Goal: Transaction & Acquisition: Purchase product/service

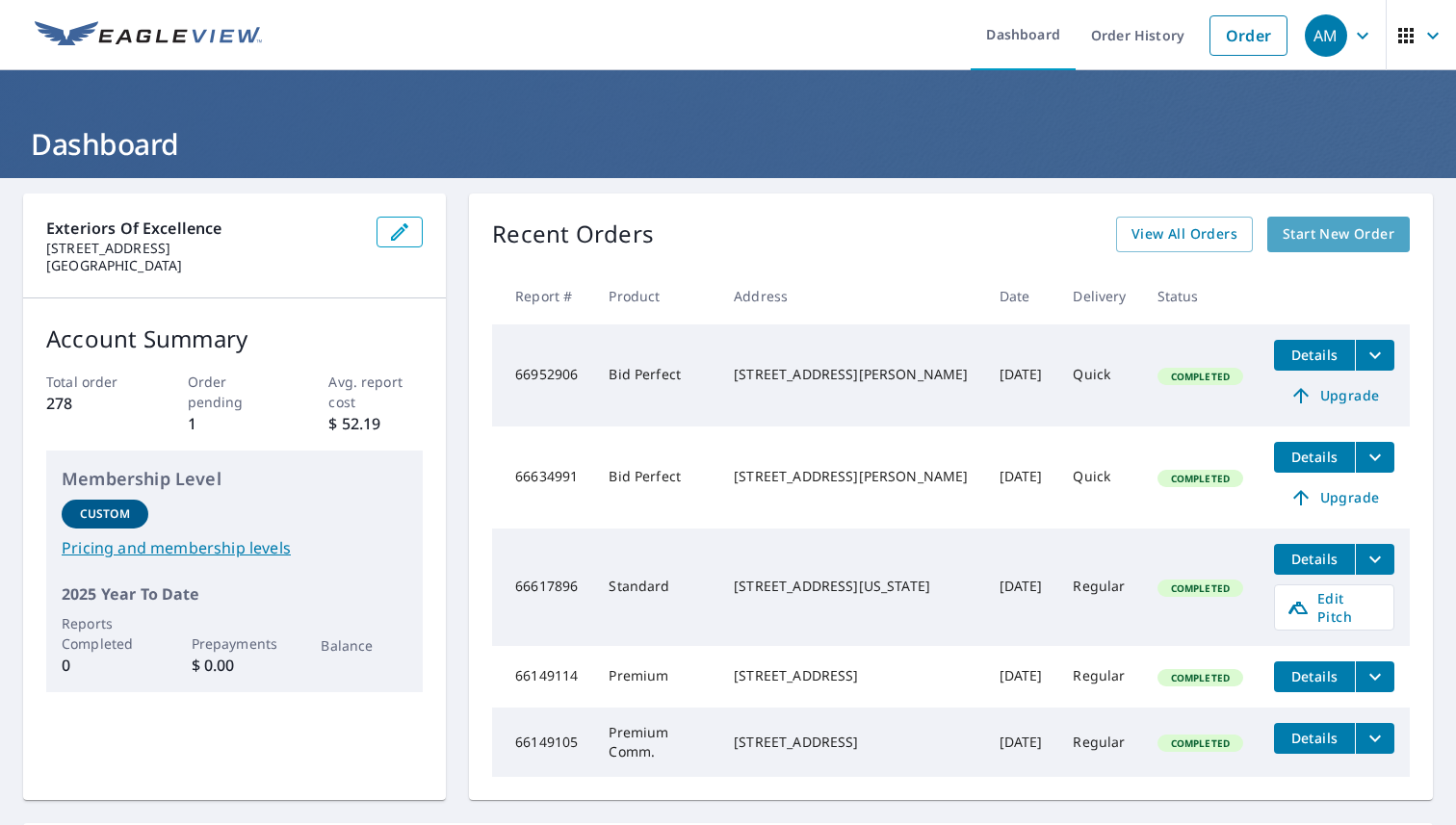
click at [1289, 225] on span "Start New Order" at bounding box center [1338, 234] width 112 height 24
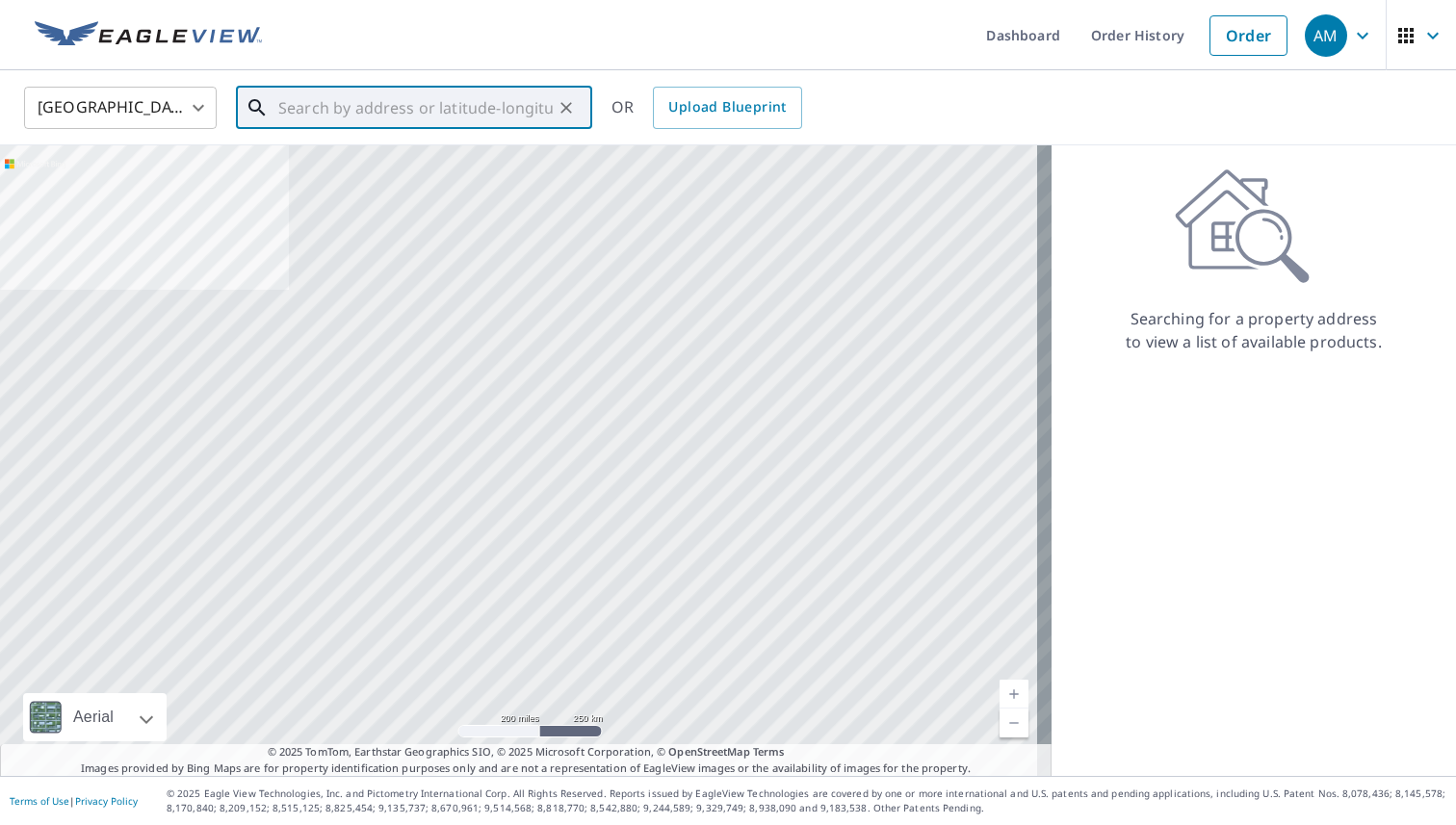
click at [423, 119] on input "text" at bounding box center [415, 108] width 274 height 53
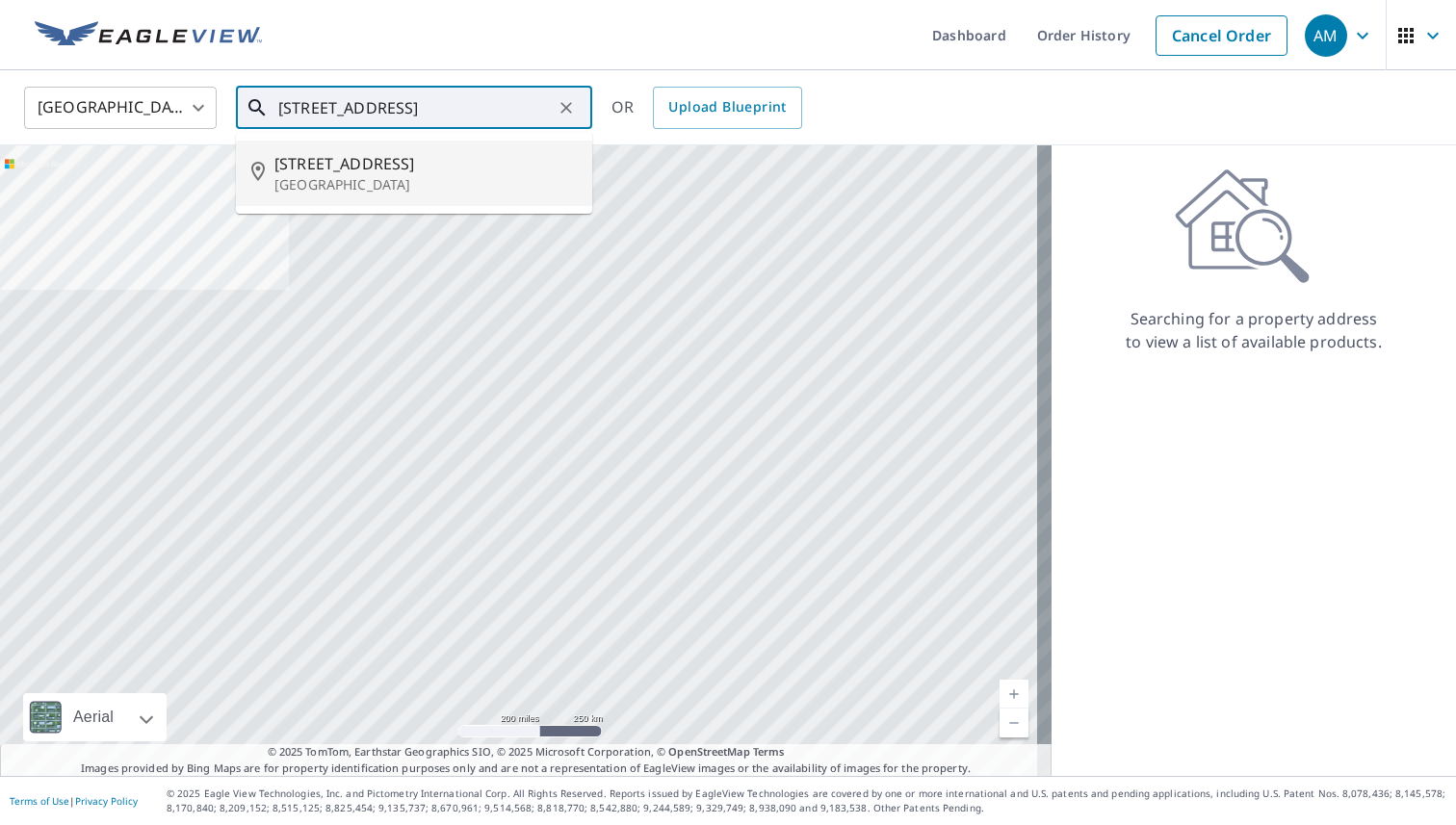
click at [429, 183] on p "[GEOGRAPHIC_DATA]" at bounding box center [426, 184] width 303 height 19
type input "[STREET_ADDRESS]"
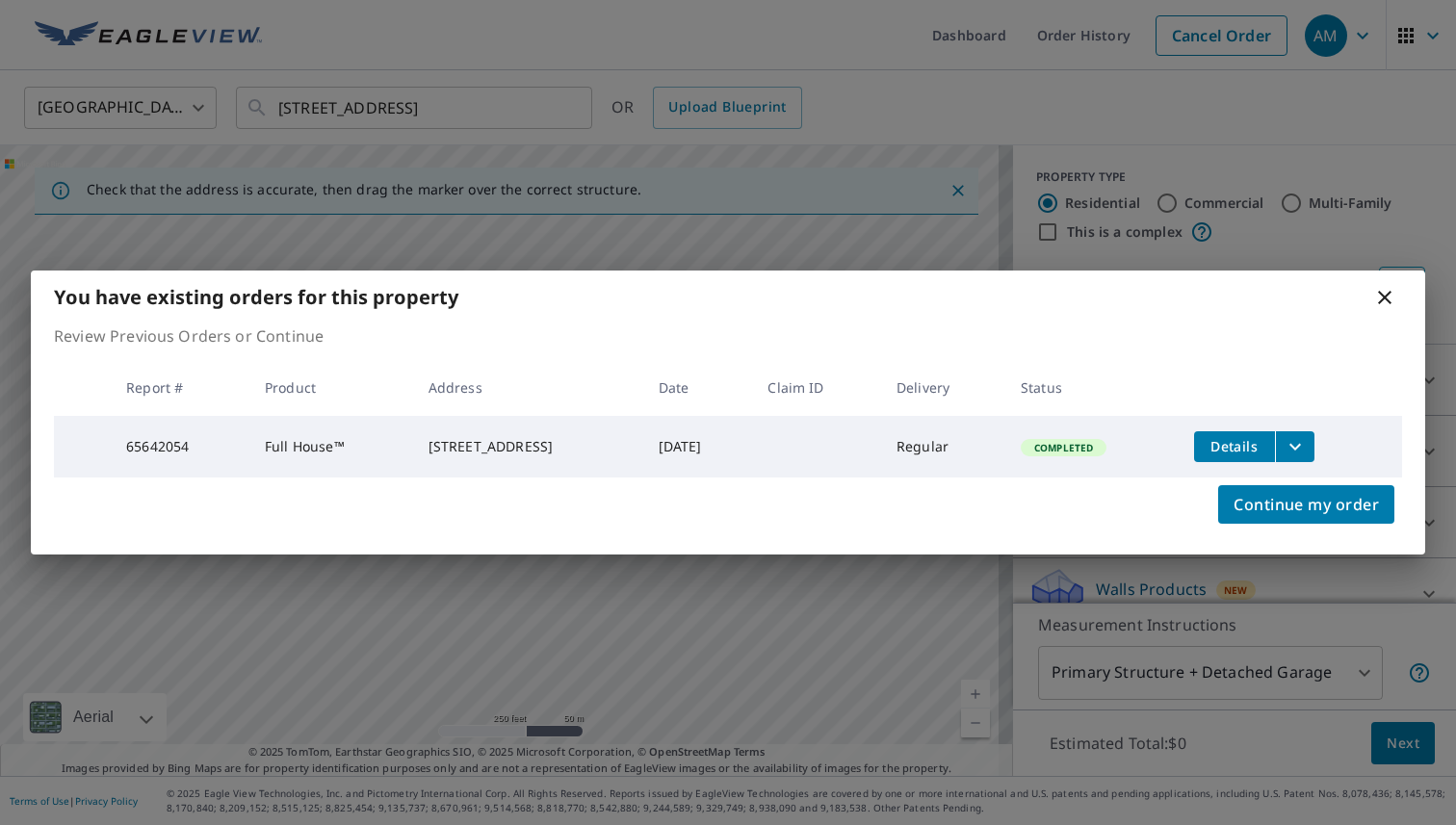
click at [1383, 298] on icon at bounding box center [1384, 297] width 23 height 23
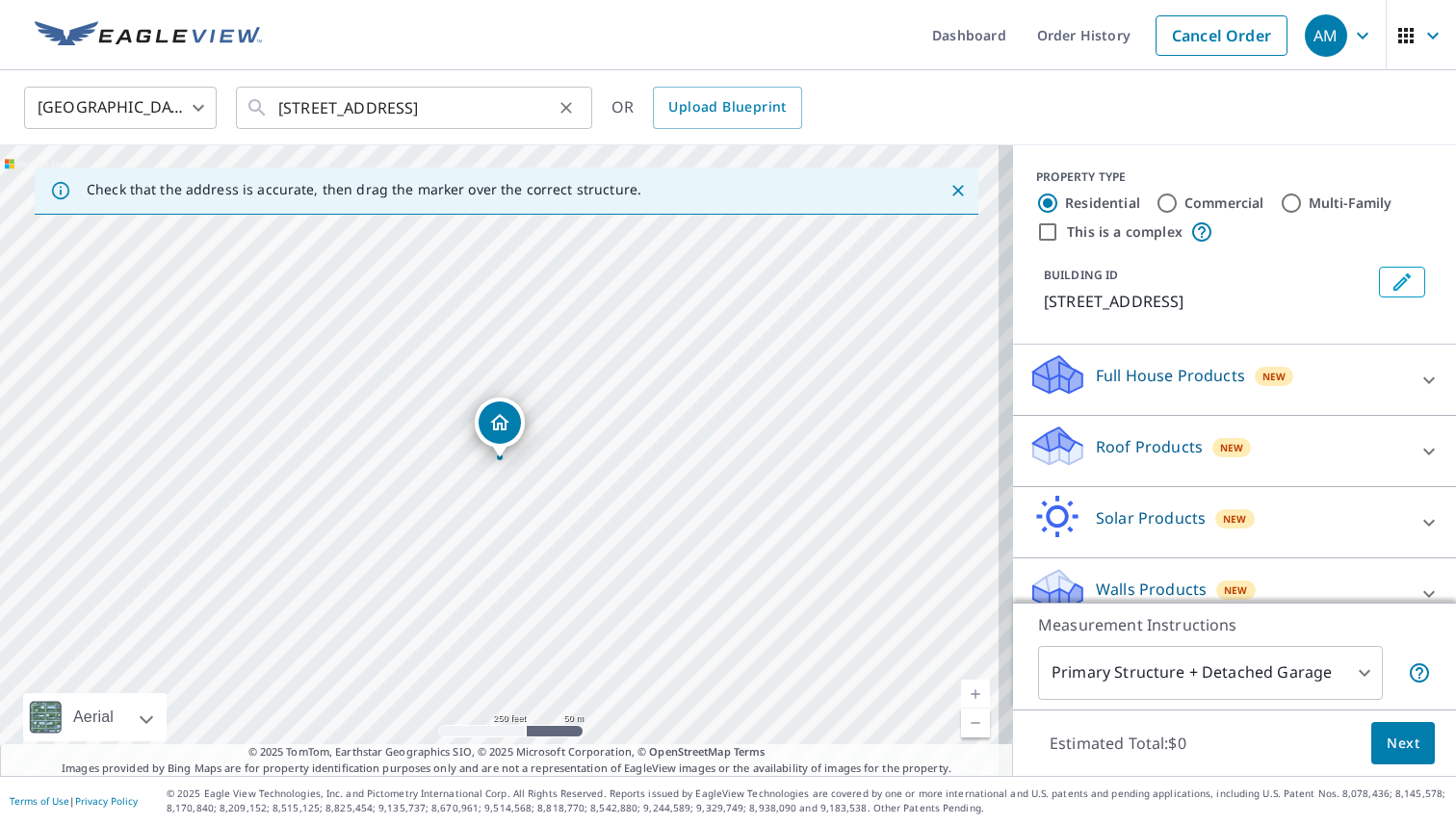
click at [565, 105] on icon "Clear" at bounding box center [565, 107] width 19 height 19
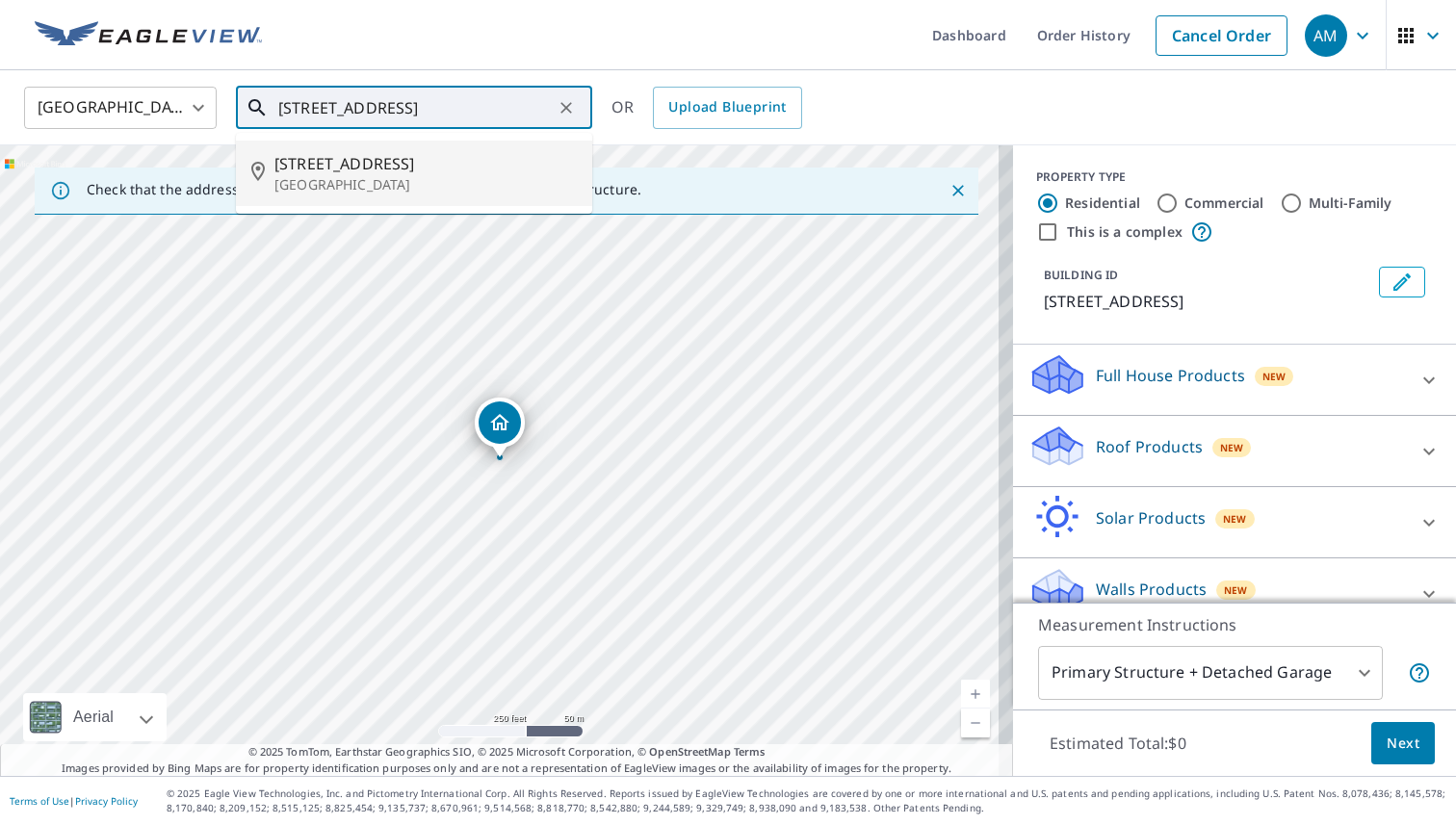
click at [434, 173] on span "[STREET_ADDRESS]" at bounding box center [426, 163] width 303 height 23
type input "[STREET_ADDRESS]"
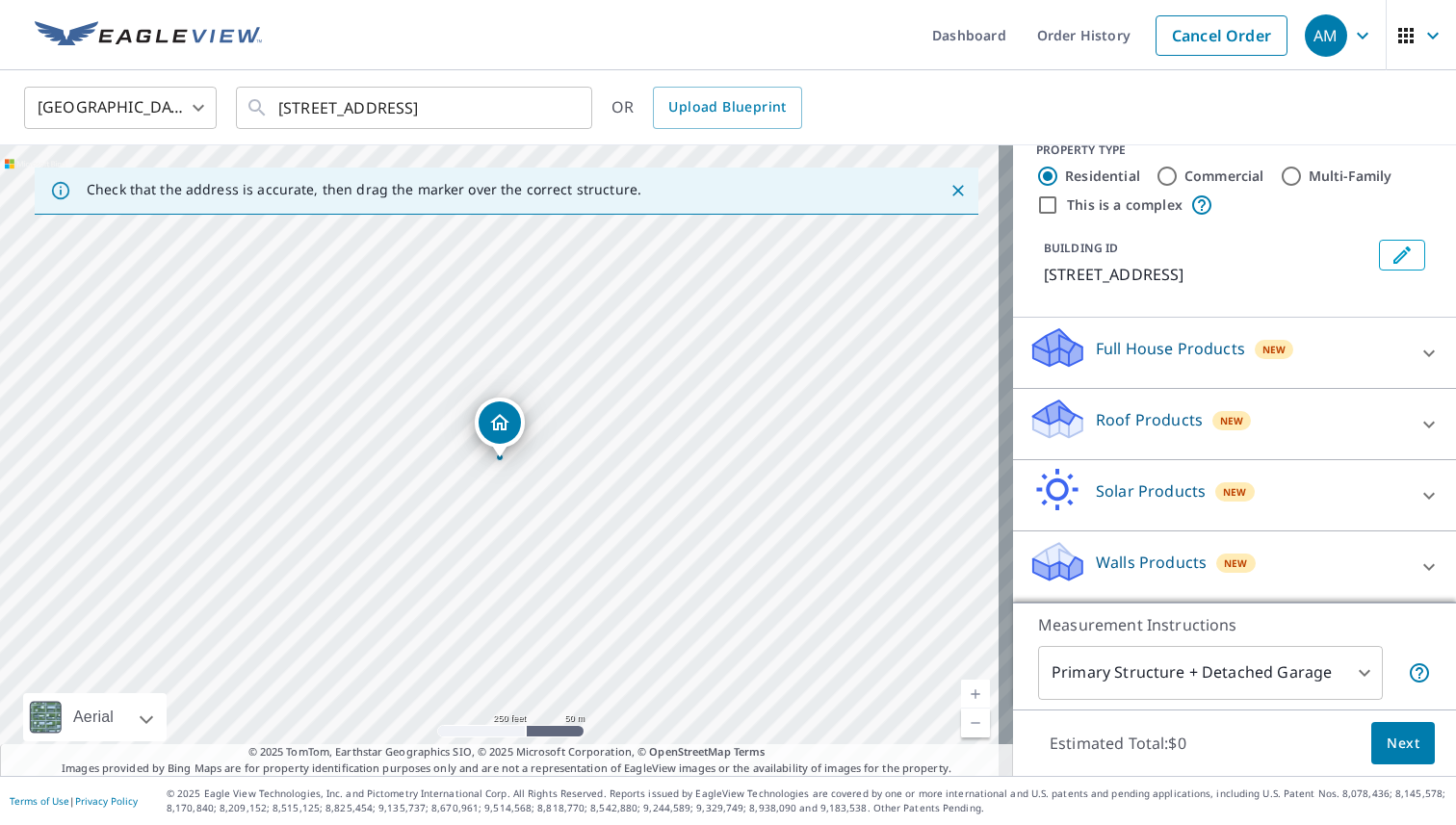
scroll to position [27, 0]
click at [1417, 425] on icon at bounding box center [1428, 423] width 23 height 23
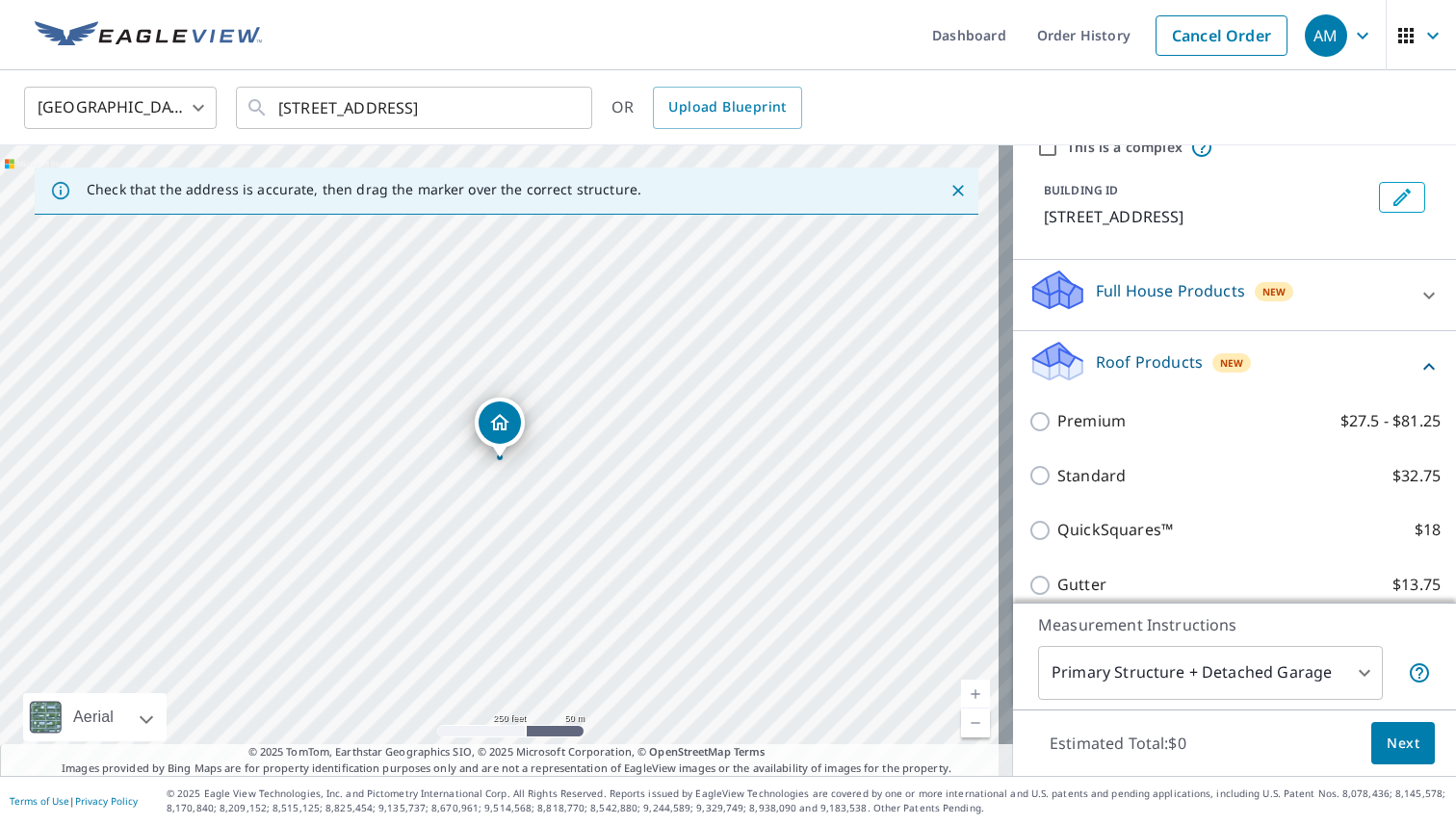
scroll to position [89, 0]
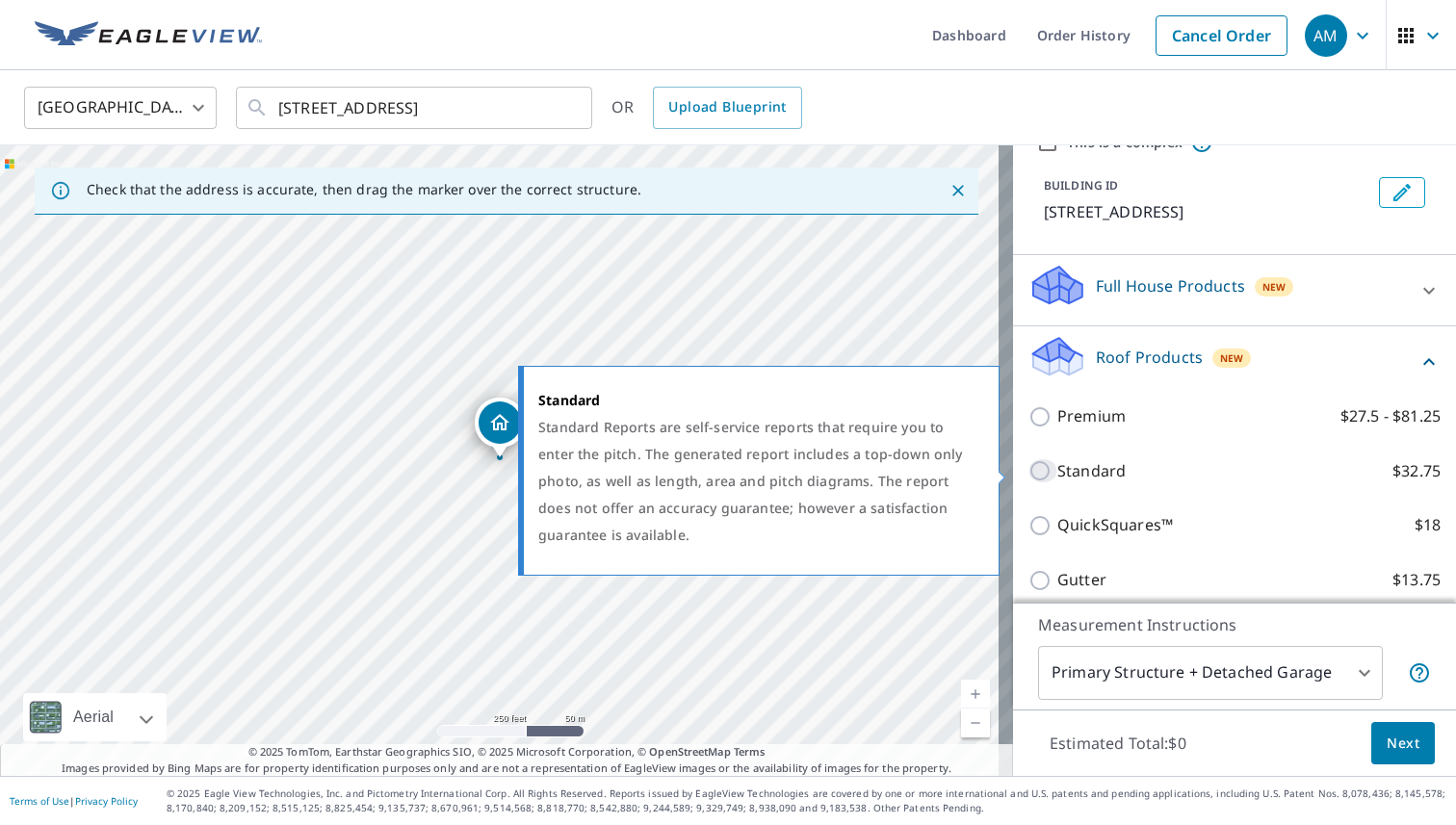
click at [1028, 473] on input "Standard $32.75" at bounding box center [1042, 470] width 29 height 23
checkbox input "true"
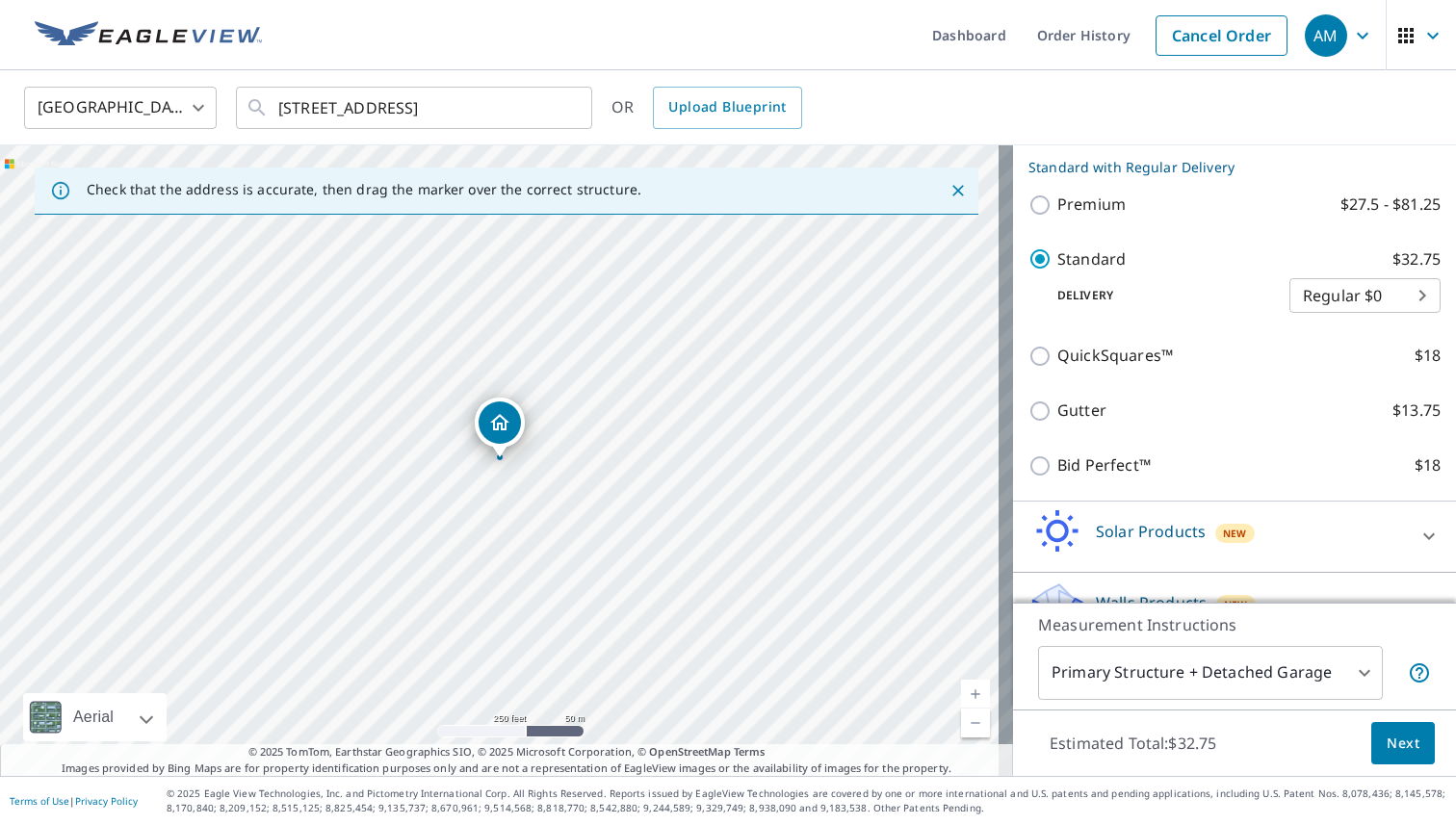
scroll to position [323, 0]
click at [1387, 734] on span "Next" at bounding box center [1403, 743] width 33 height 24
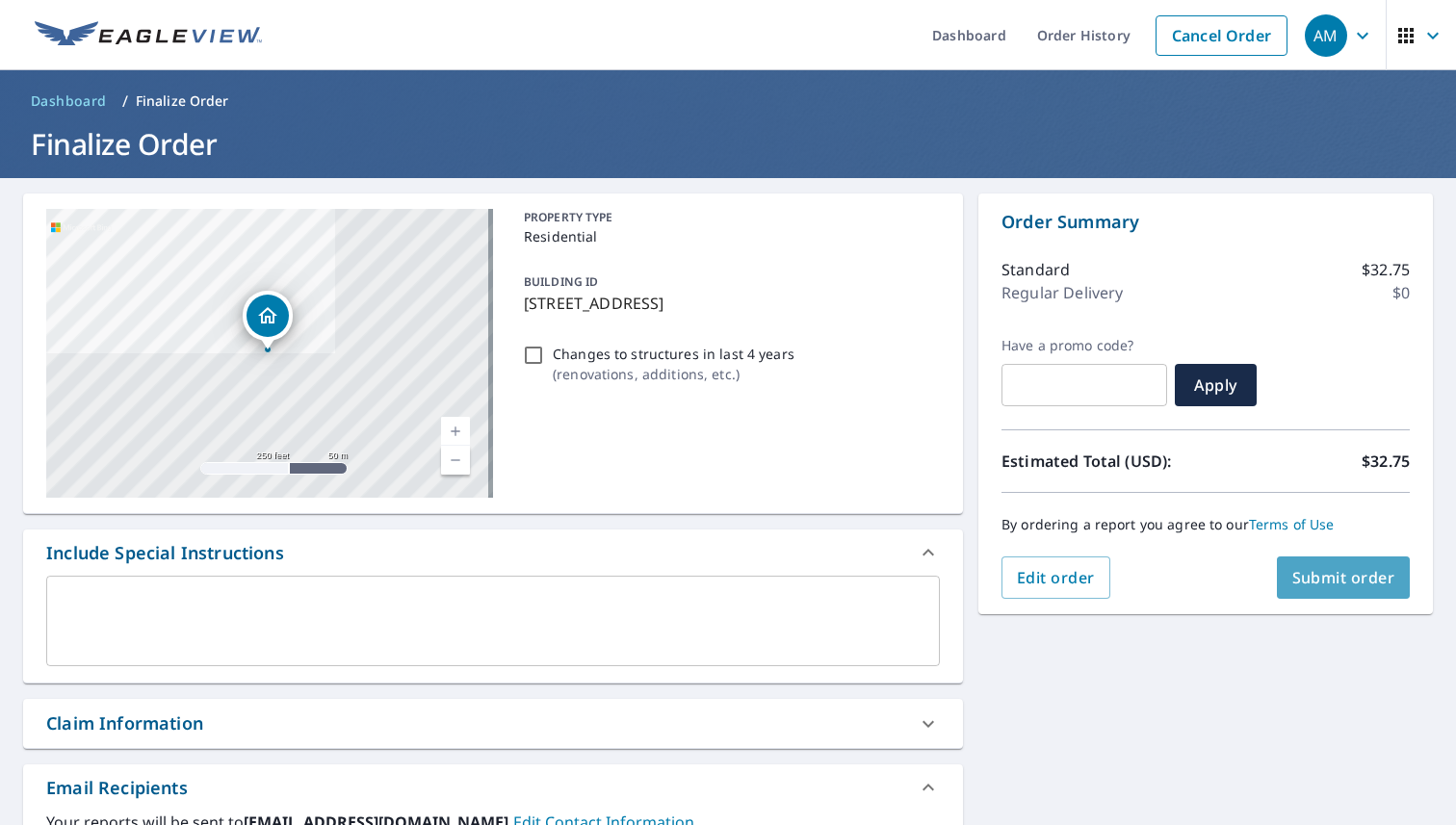
click at [1336, 588] on button "Submit order" at bounding box center [1343, 577] width 134 height 43
checkbox input "true"
